Goal: Transaction & Acquisition: Purchase product/service

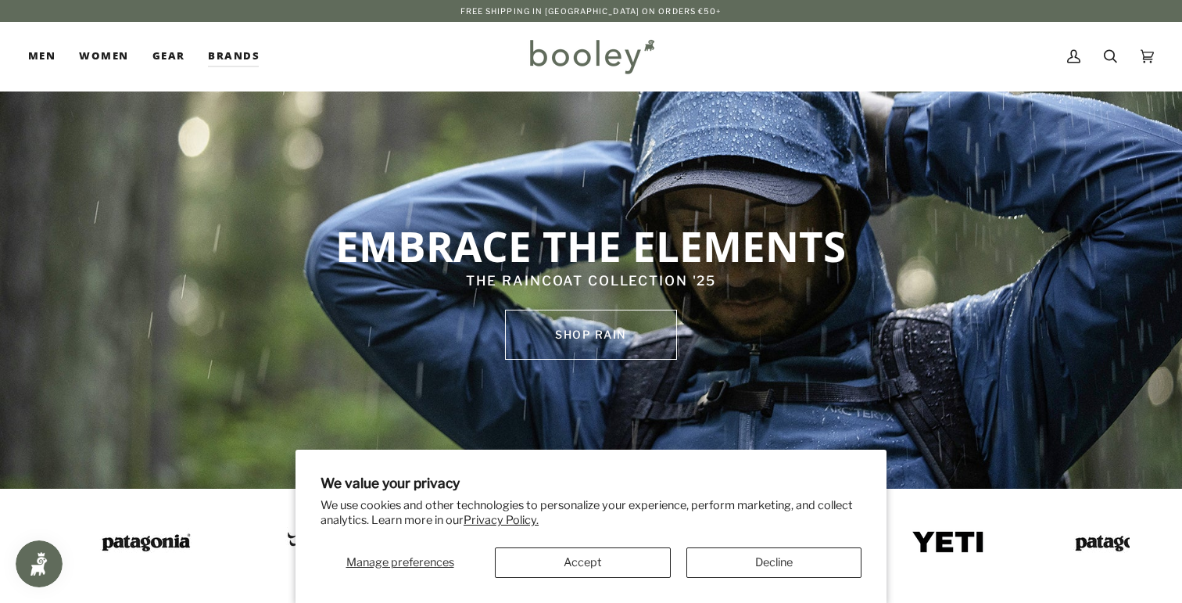
click at [587, 550] on button "Accept" at bounding box center [583, 562] width 176 height 30
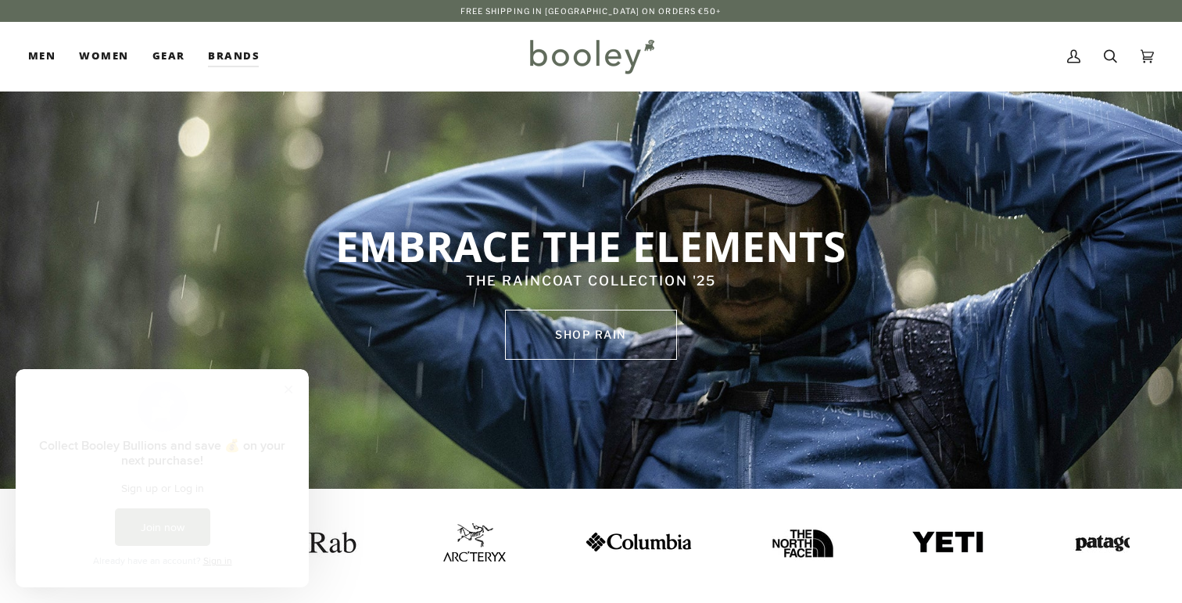
scroll to position [2, 0]
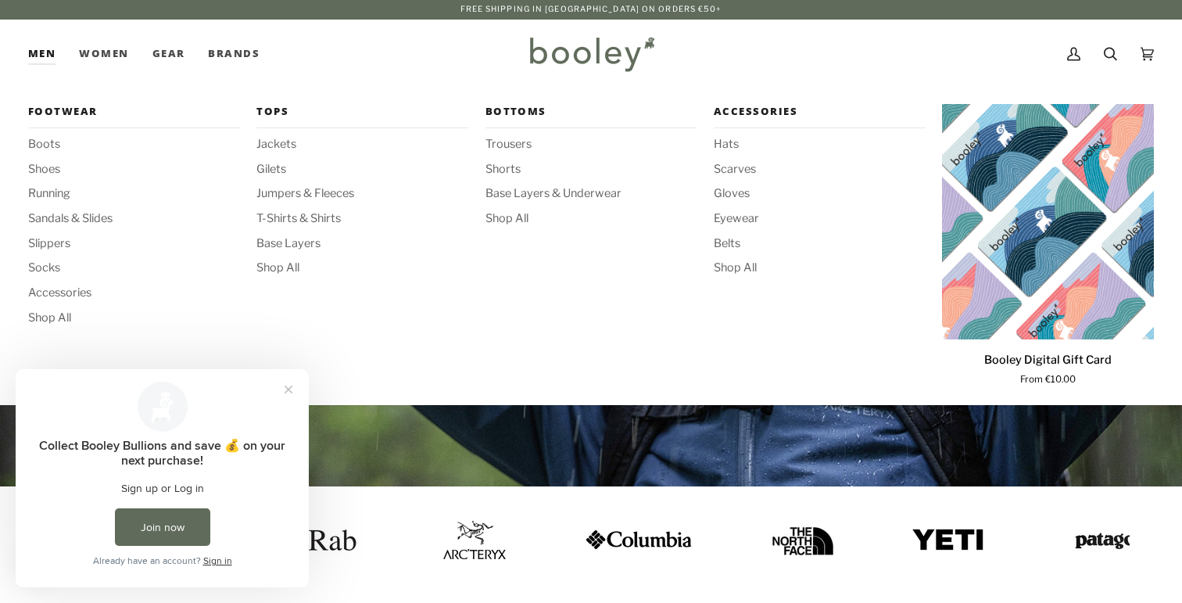
click at [46, 61] on link "Men" at bounding box center [47, 54] width 39 height 69
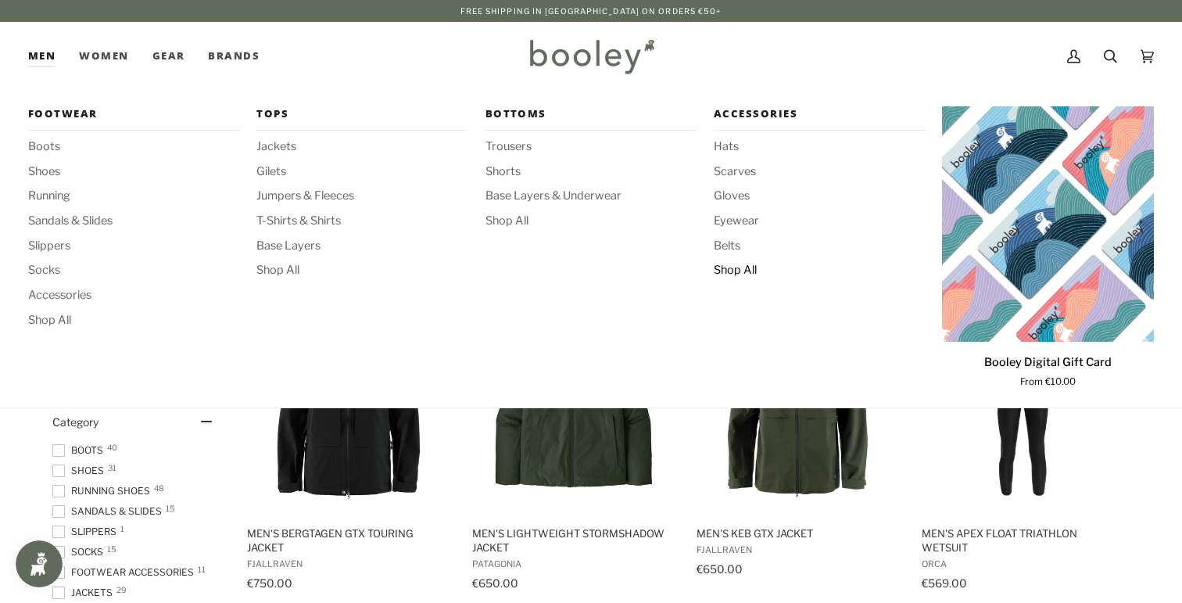
click at [727, 270] on span "Shop All" at bounding box center [820, 270] width 212 height 17
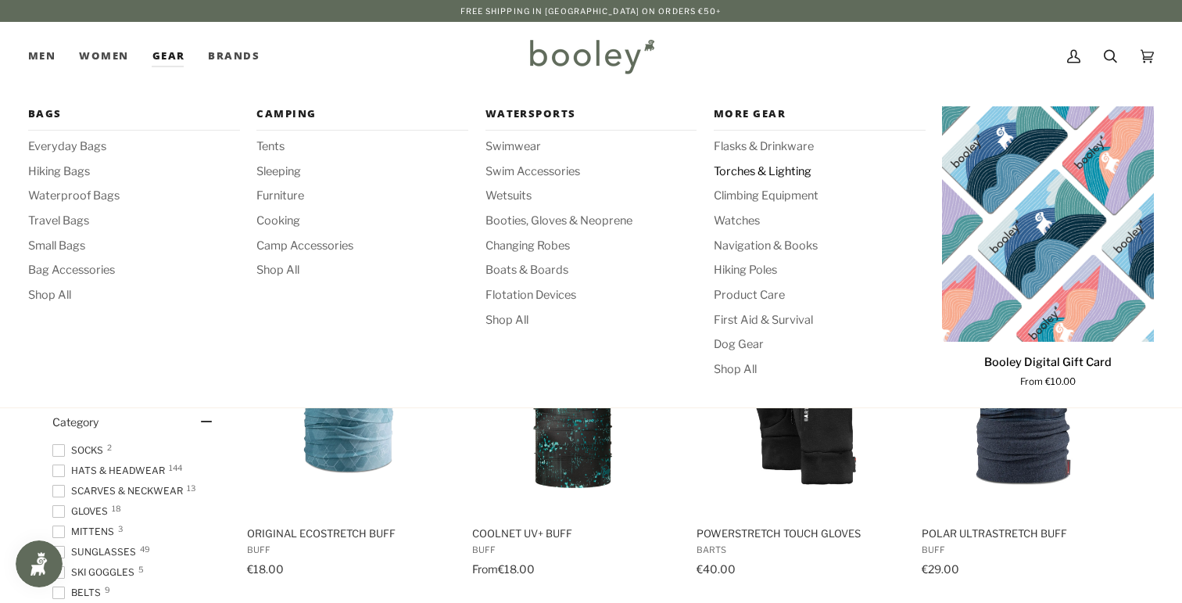
click at [767, 170] on span "Torches & Lighting" at bounding box center [820, 171] width 212 height 17
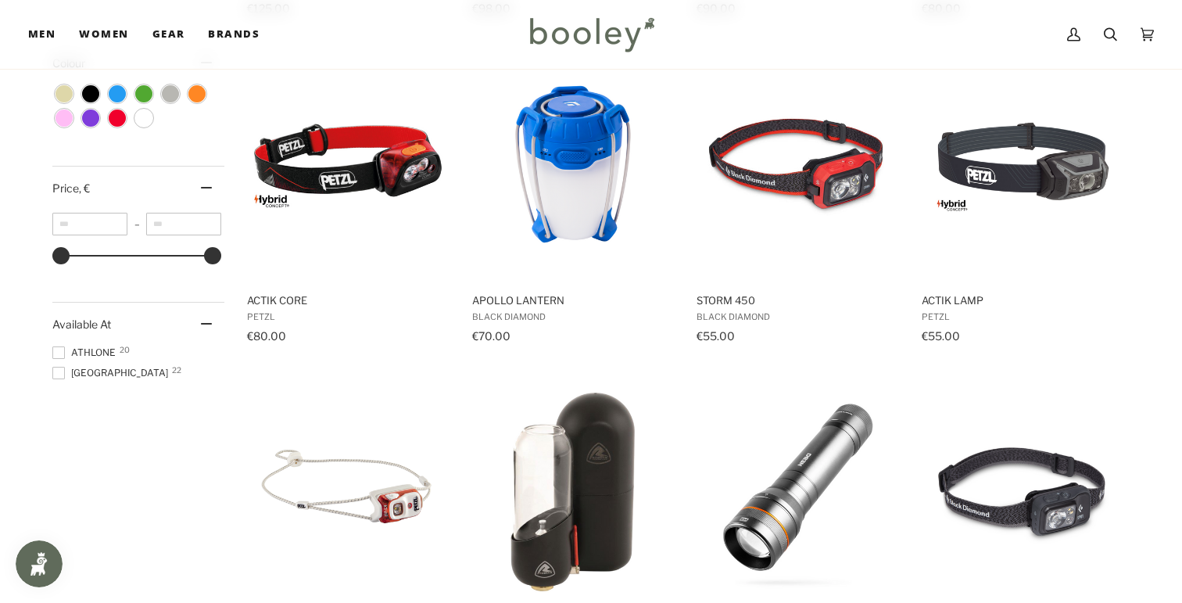
scroll to position [464, 0]
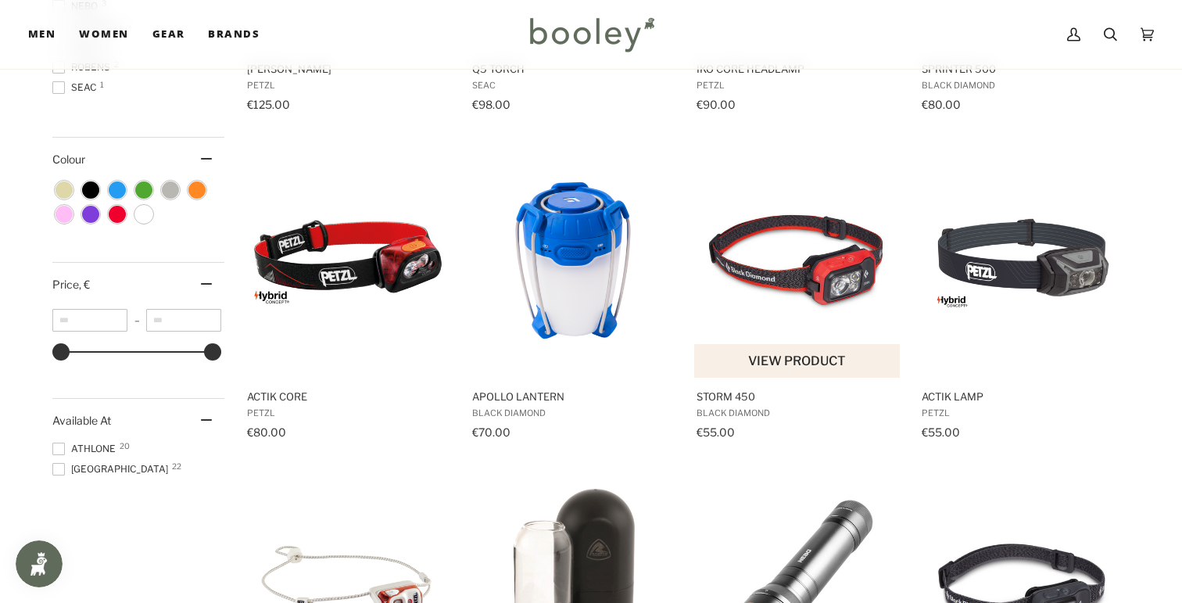
click at [832, 272] on img "Storm 450" at bounding box center [797, 260] width 207 height 207
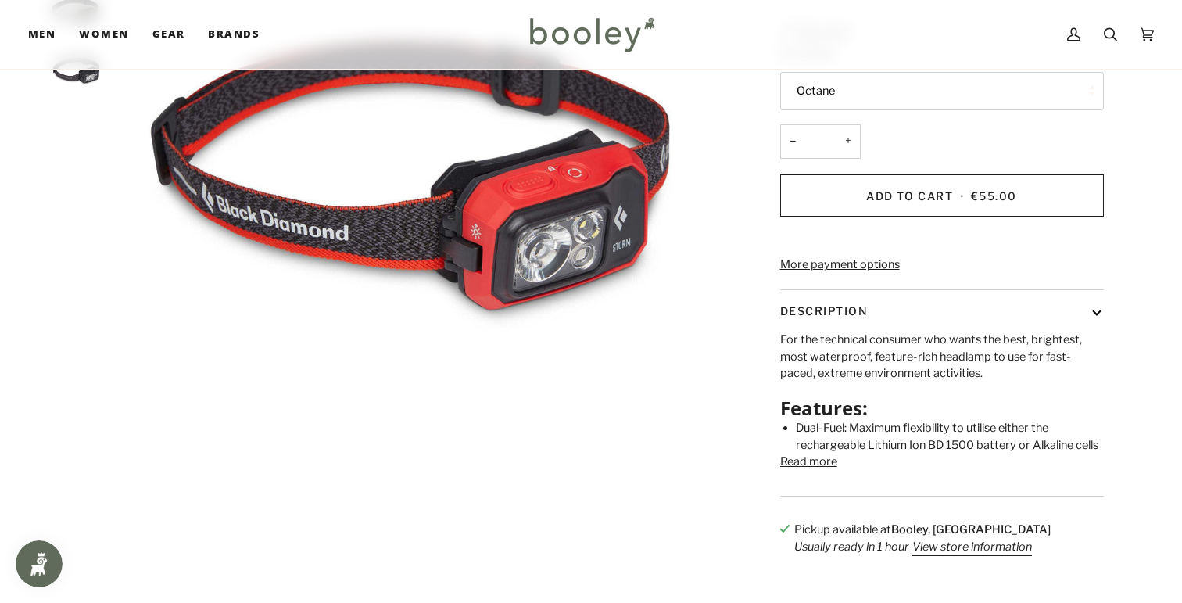
scroll to position [243, 0]
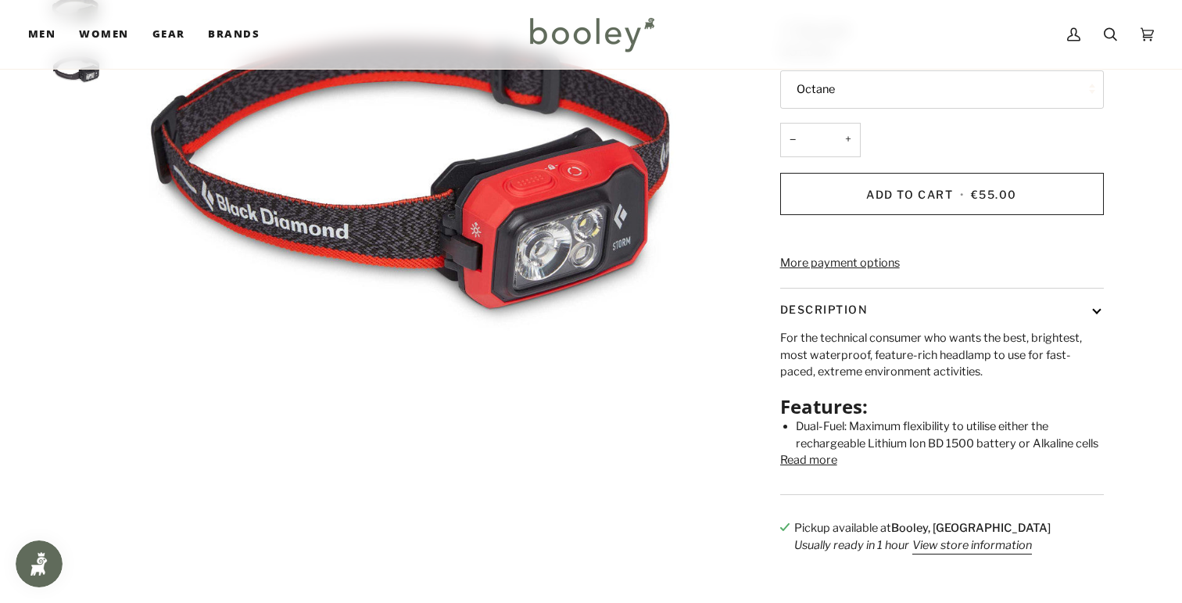
click at [1096, 330] on button "Description" at bounding box center [942, 308] width 324 height 41
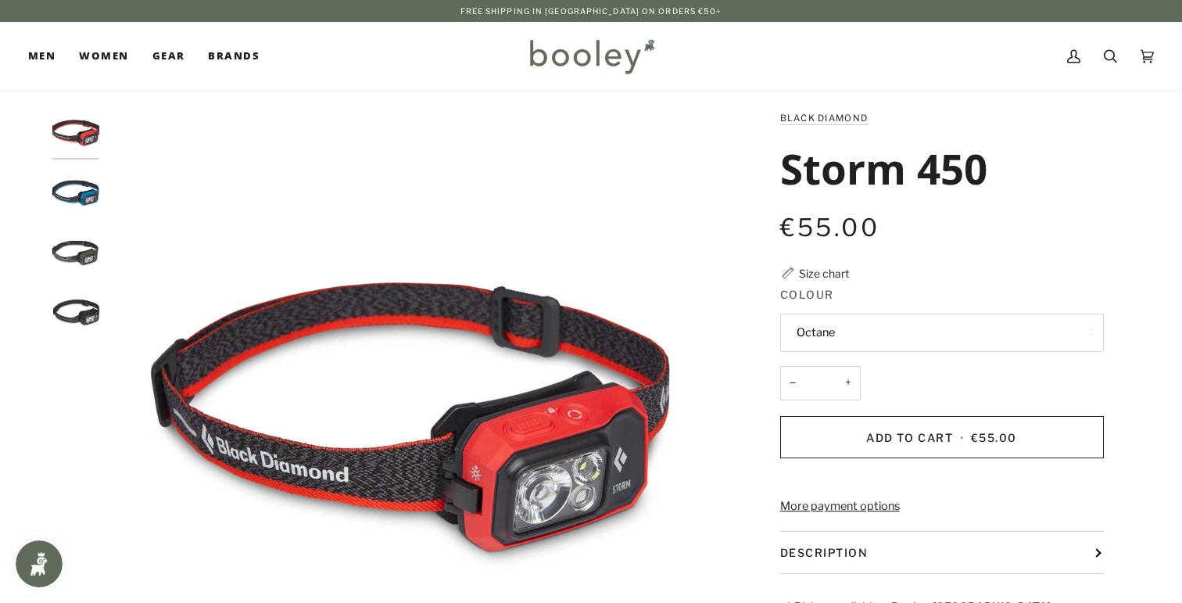
scroll to position [0, 0]
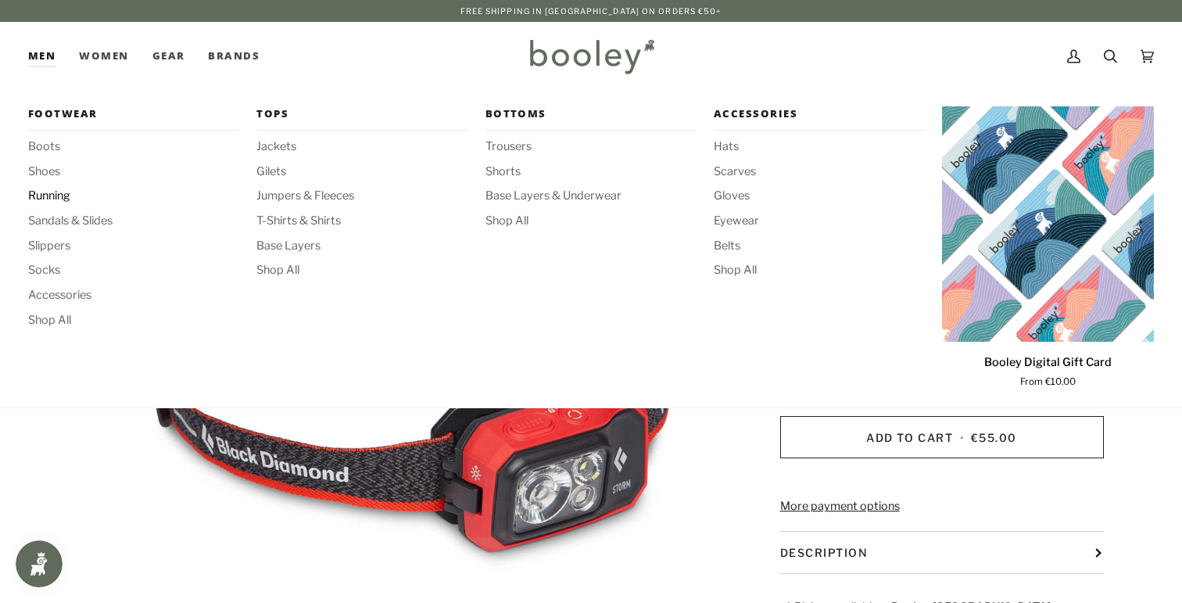
click at [52, 198] on span "Running" at bounding box center [134, 196] width 212 height 17
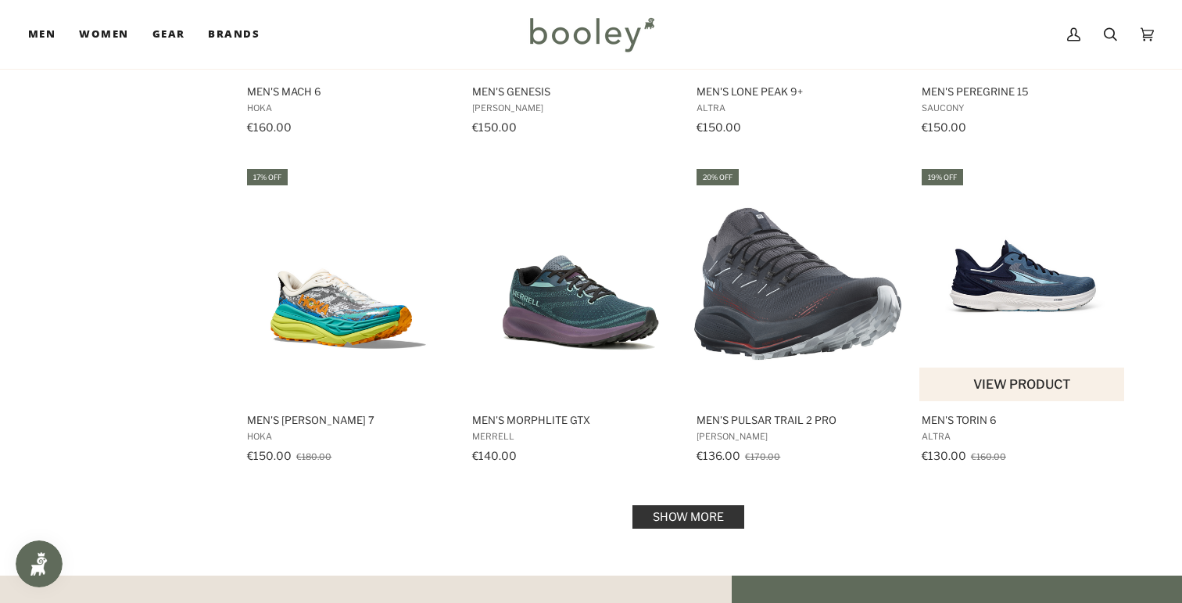
scroll to position [1460, 0]
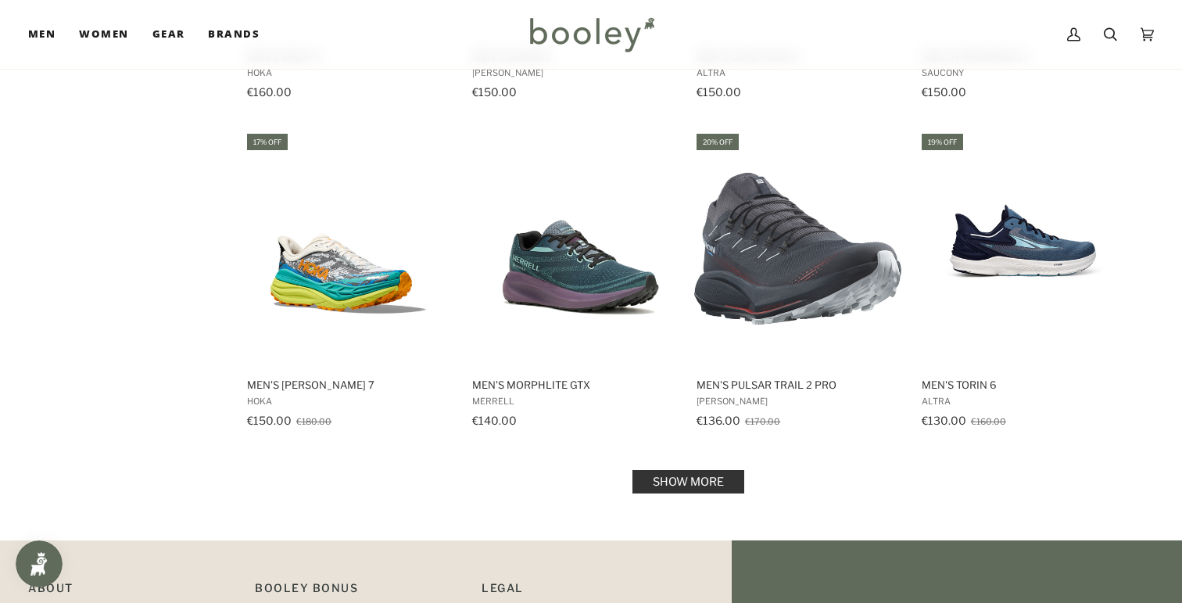
click at [708, 476] on link "Show more" at bounding box center [688, 481] width 112 height 23
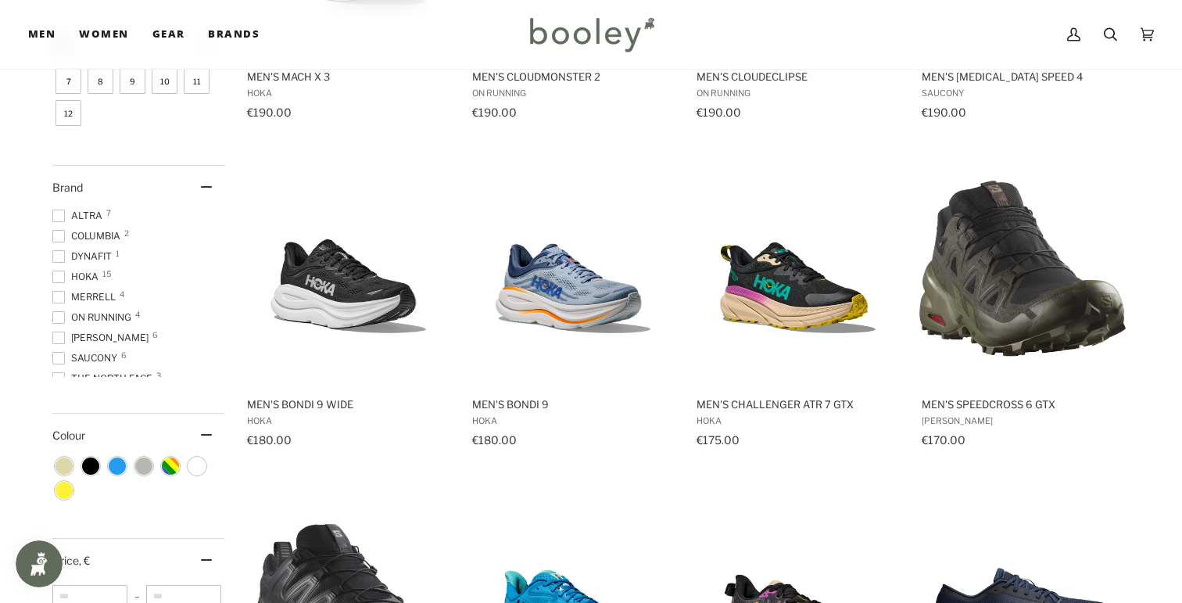
click at [58, 272] on span at bounding box center [58, 277] width 13 height 13
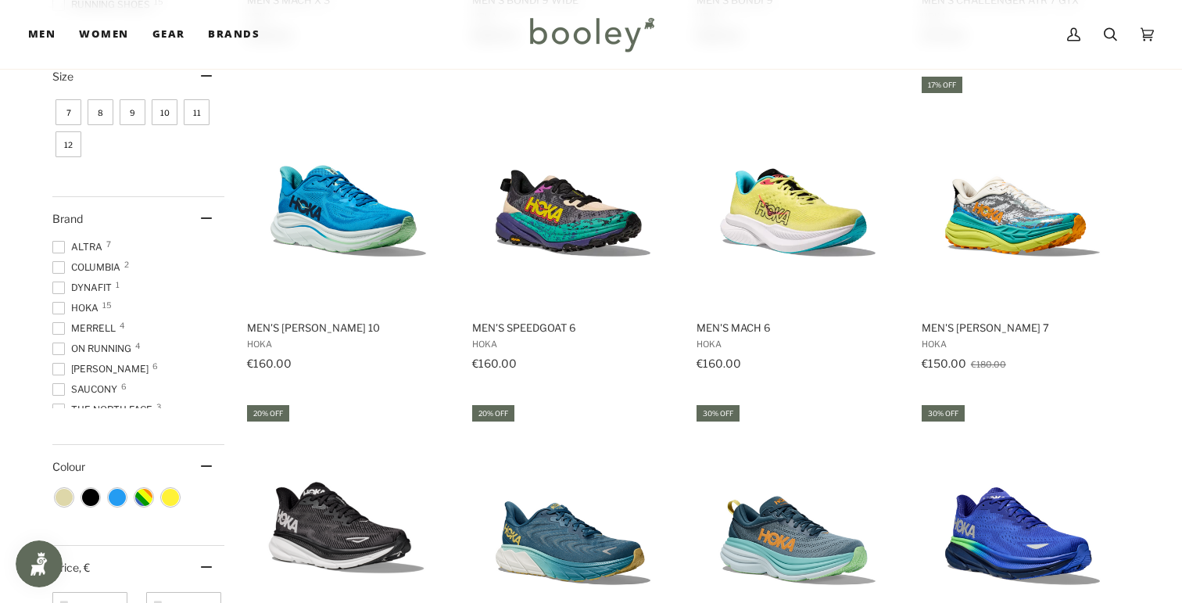
scroll to position [514, 0]
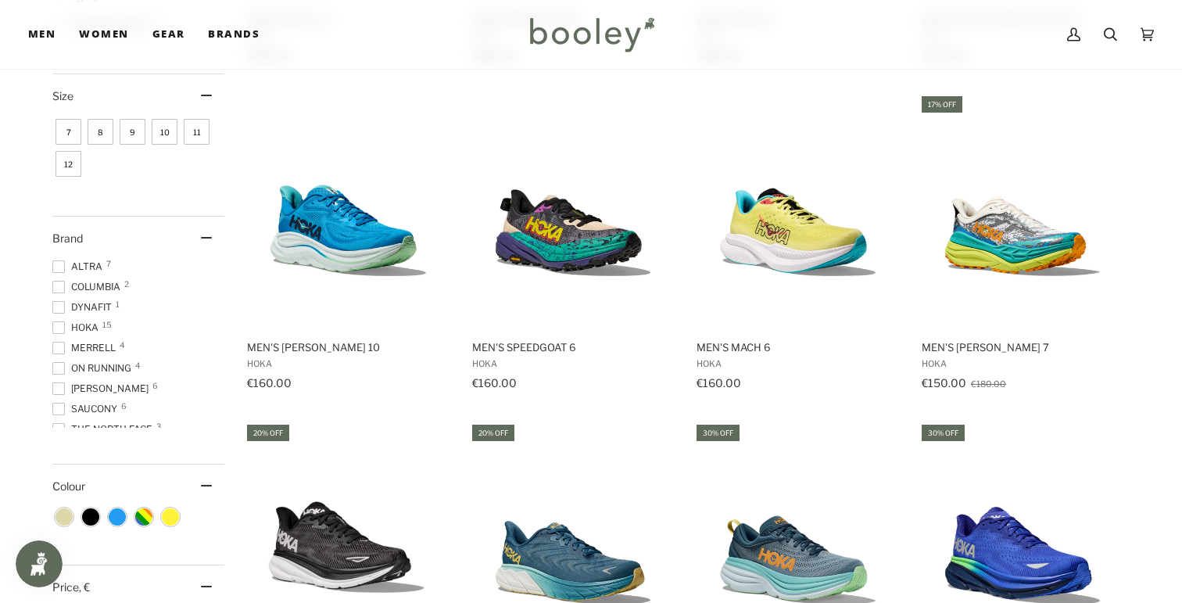
click at [160, 136] on span "10" at bounding box center [165, 132] width 26 height 26
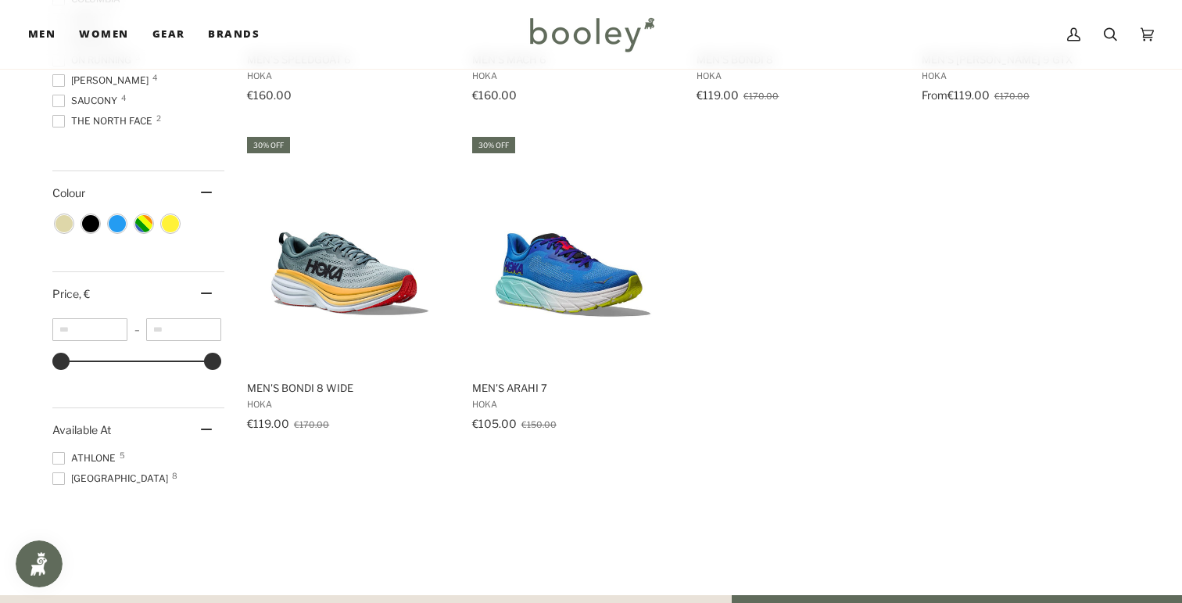
scroll to position [856, 0]
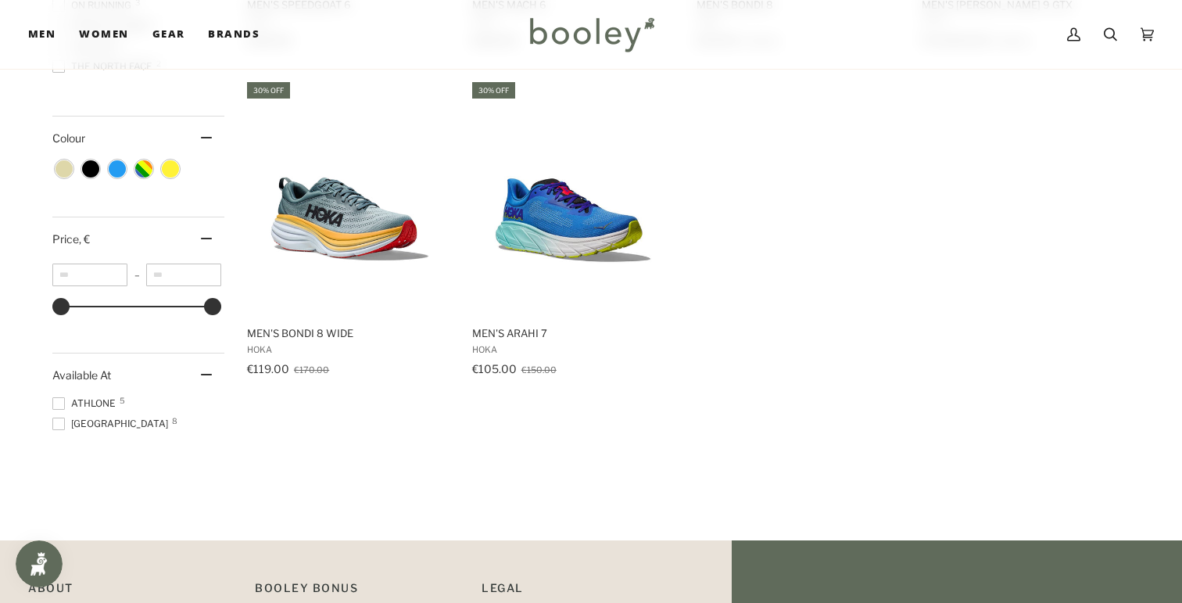
click at [57, 425] on span at bounding box center [58, 423] width 13 height 13
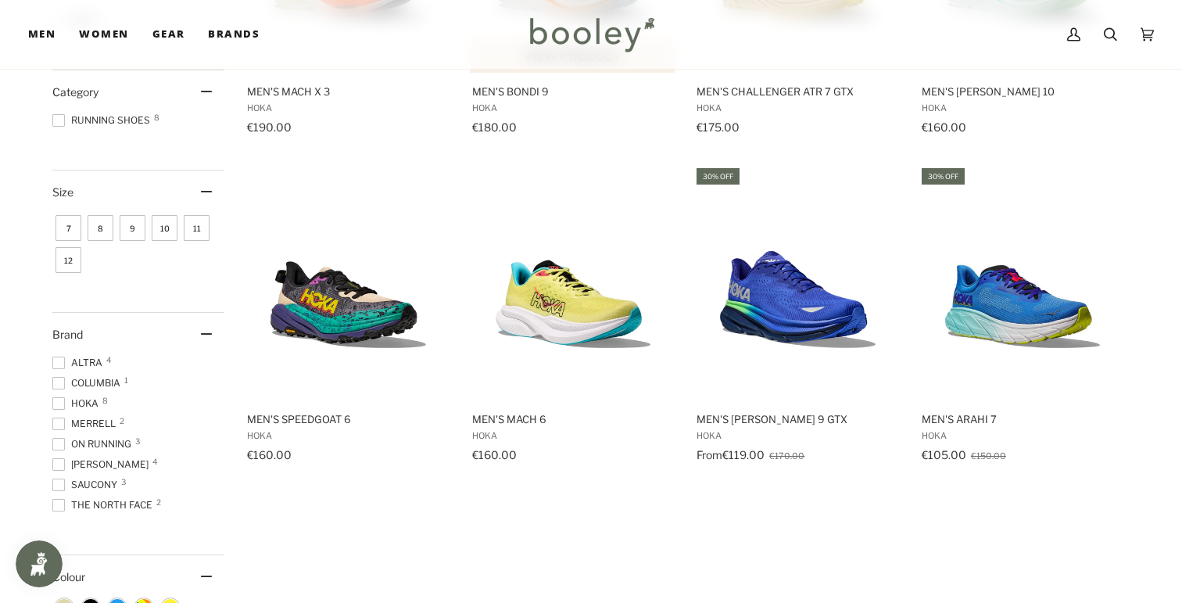
scroll to position [491, 0]
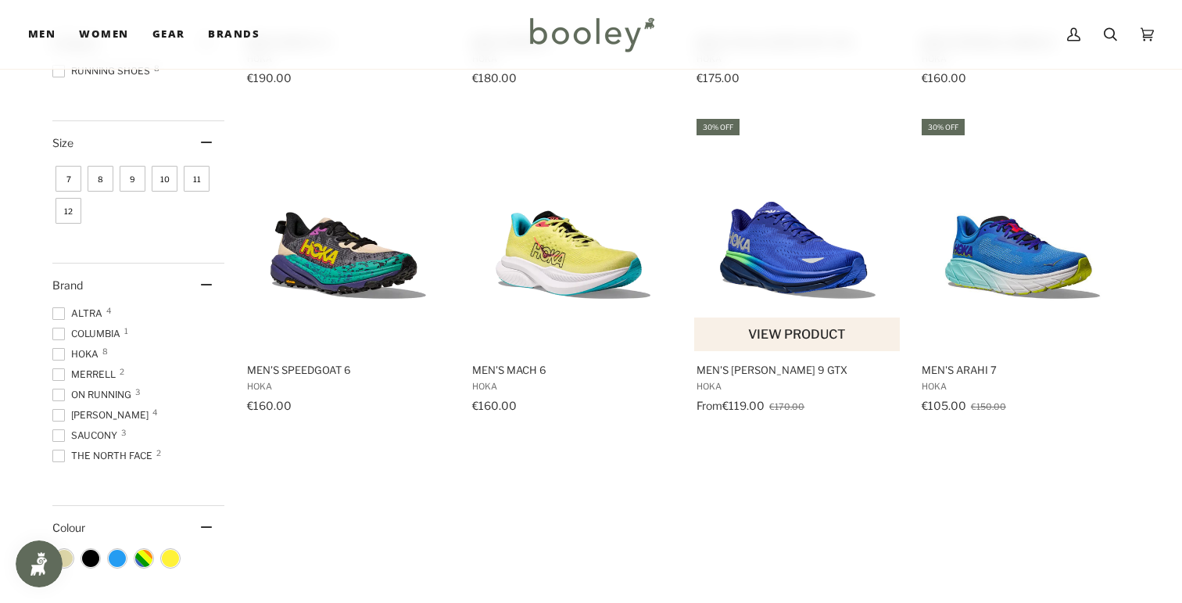
click at [817, 274] on img "Men's Clifton 9 GTX" at bounding box center [797, 234] width 207 height 207
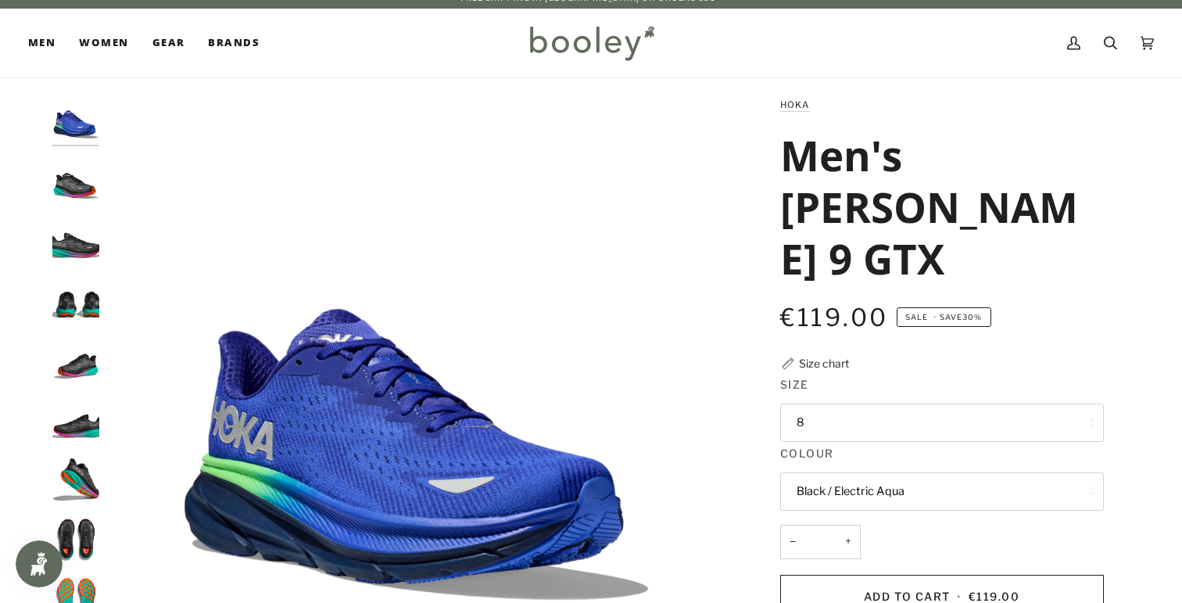
click at [70, 190] on img "Hoka Men's Clifton 9 GTX Black / Electric Aqua - Booley Galway" at bounding box center [75, 179] width 47 height 47
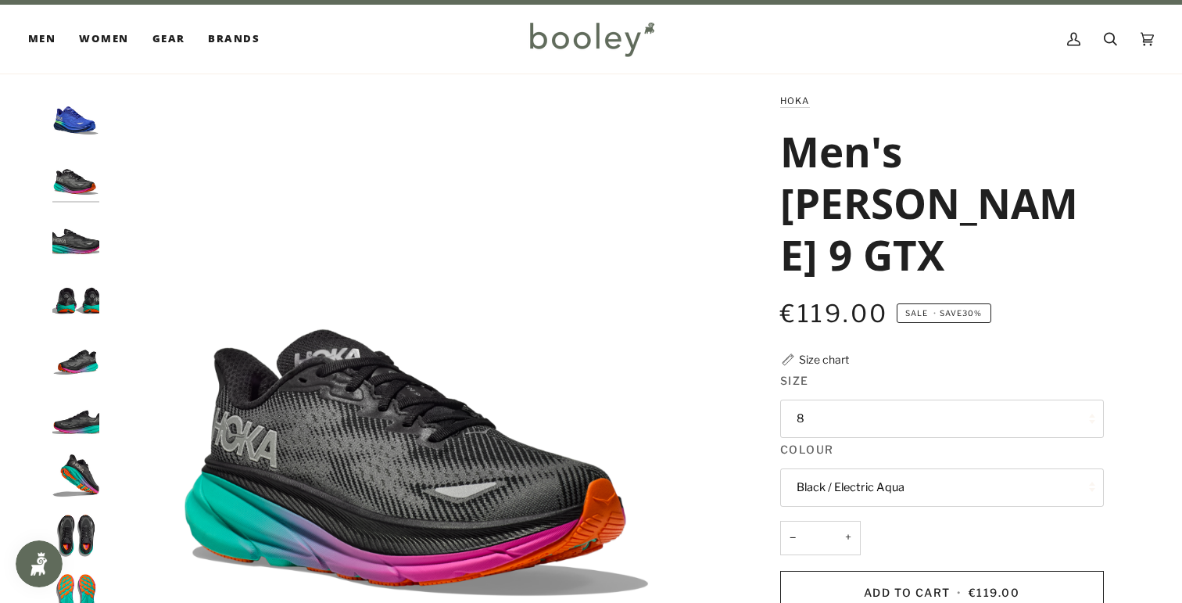
scroll to position [30, 0]
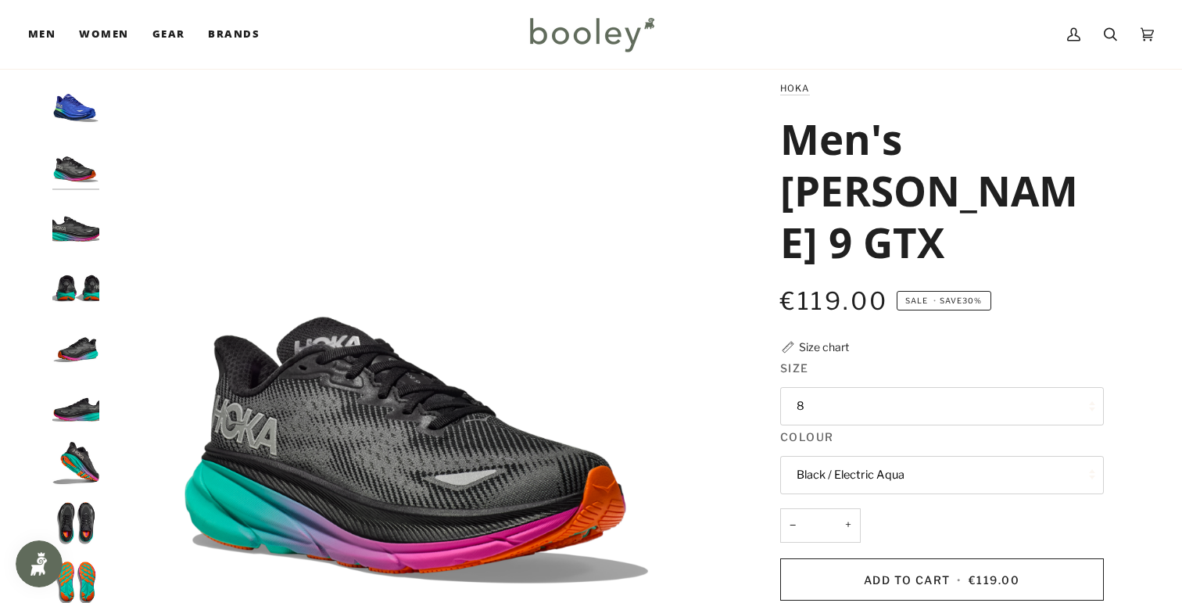
click at [855, 387] on button "8" at bounding box center [942, 406] width 324 height 38
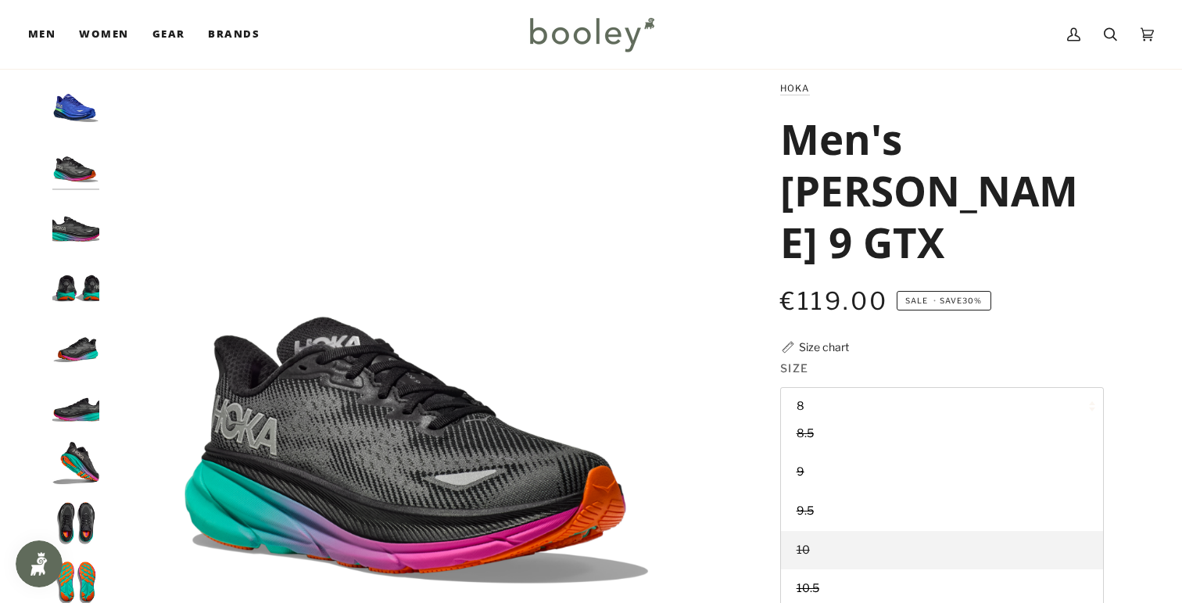
scroll to position [52, 0]
click at [818, 528] on link "10" at bounding box center [942, 547] width 322 height 39
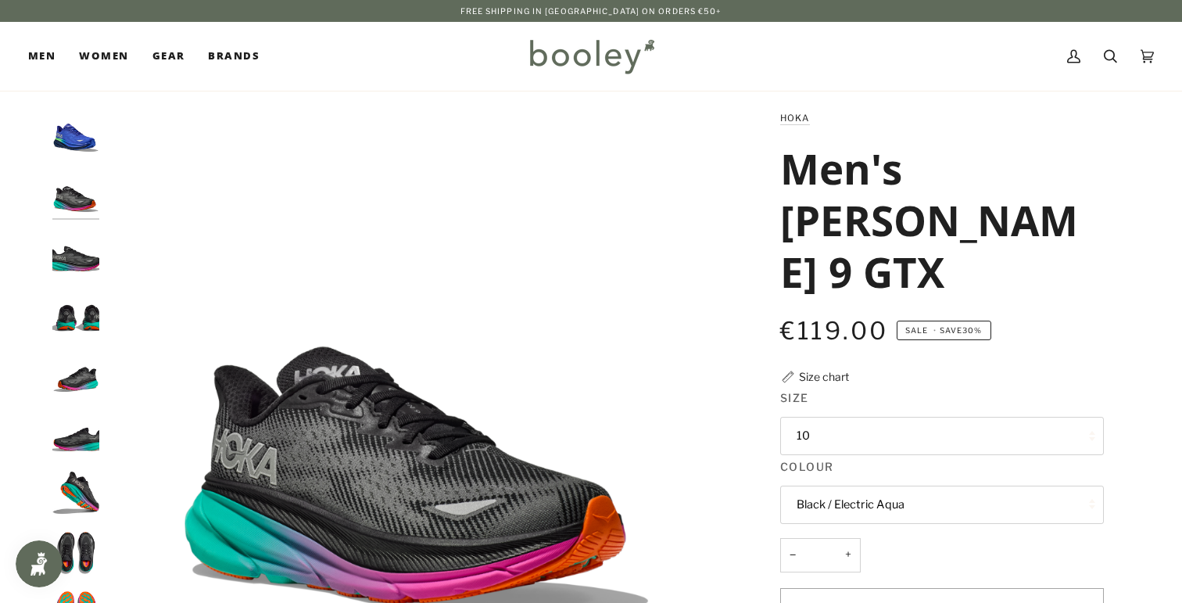
drag, startPoint x: 922, startPoint y: 156, endPoint x: 939, endPoint y: 206, distance: 52.9
click at [939, 206] on h1 "Men's [PERSON_NAME] 9 GTX" at bounding box center [936, 219] width 312 height 155
copy h1 "[PERSON_NAME] 9 GTX"
